Goal: Task Accomplishment & Management: Manage account settings

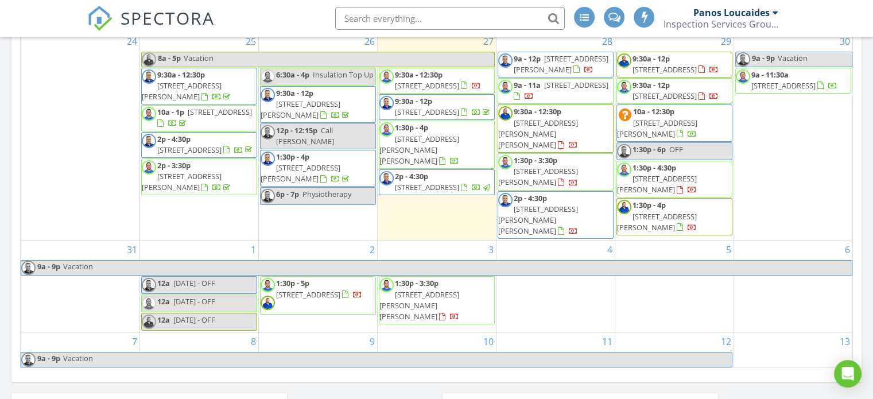
scroll to position [549, 0]
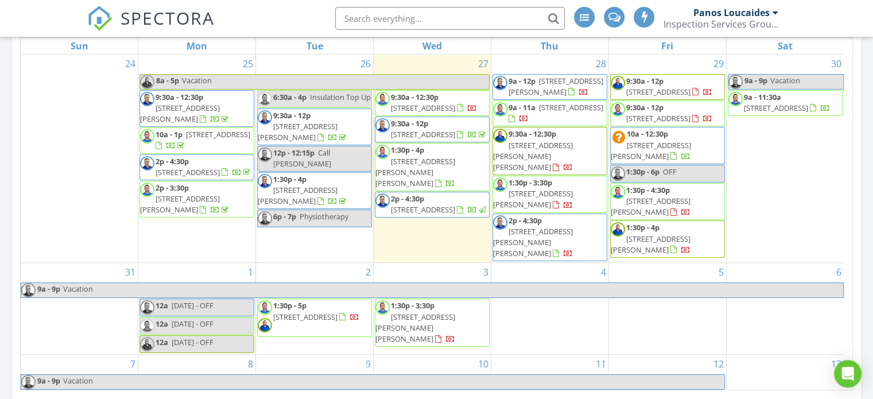
drag, startPoint x: 685, startPoint y: 145, endPoint x: 685, endPoint y: 160, distance: 14.4
click at [685, 160] on span "211 Veronica Dr 10, Kitchener N2A 2R8" at bounding box center [651, 150] width 80 height 21
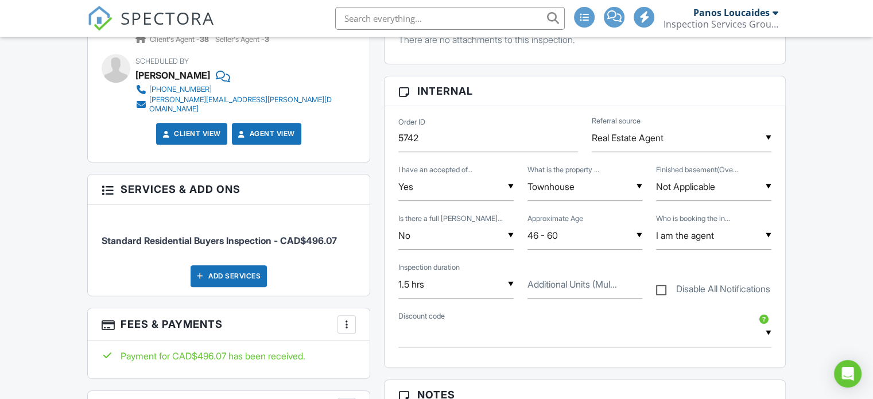
drag, startPoint x: 878, startPoint y: 34, endPoint x: 875, endPoint y: 88, distance: 54.0
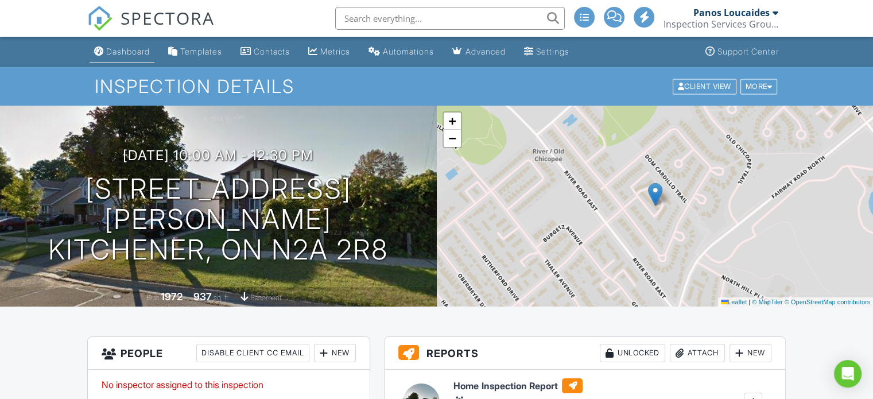
click at [138, 53] on div "Dashboard" at bounding box center [128, 51] width 44 height 10
